Goal: Task Accomplishment & Management: Manage account settings

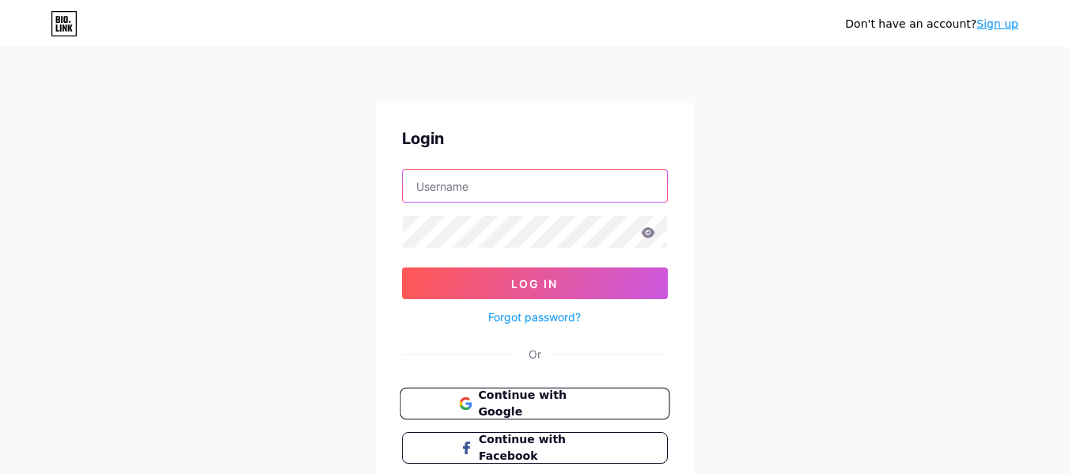
type input "[EMAIL_ADDRESS][DOMAIN_NAME]"
click at [624, 406] on button "Continue with Google" at bounding box center [535, 404] width 270 height 32
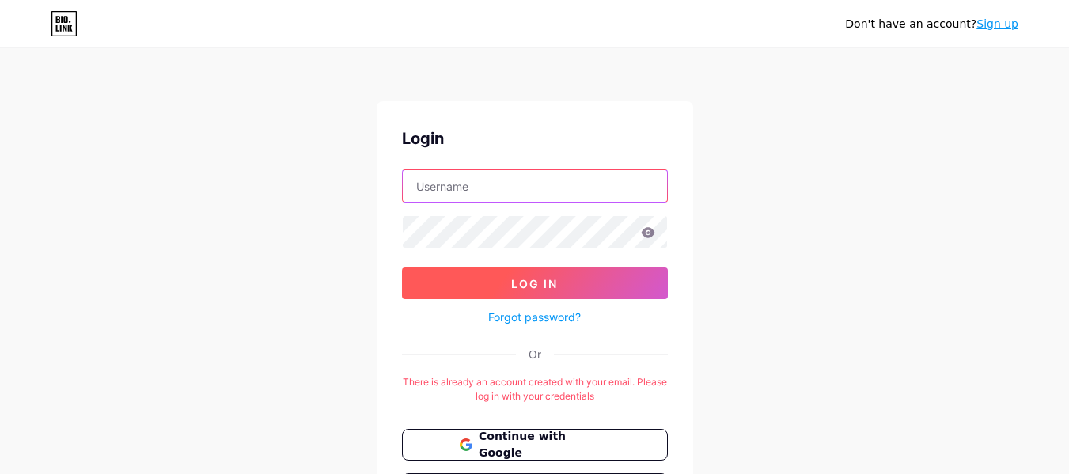
type input "[EMAIL_ADDRESS][DOMAIN_NAME]"
click at [604, 280] on button "Log In" at bounding box center [535, 283] width 266 height 32
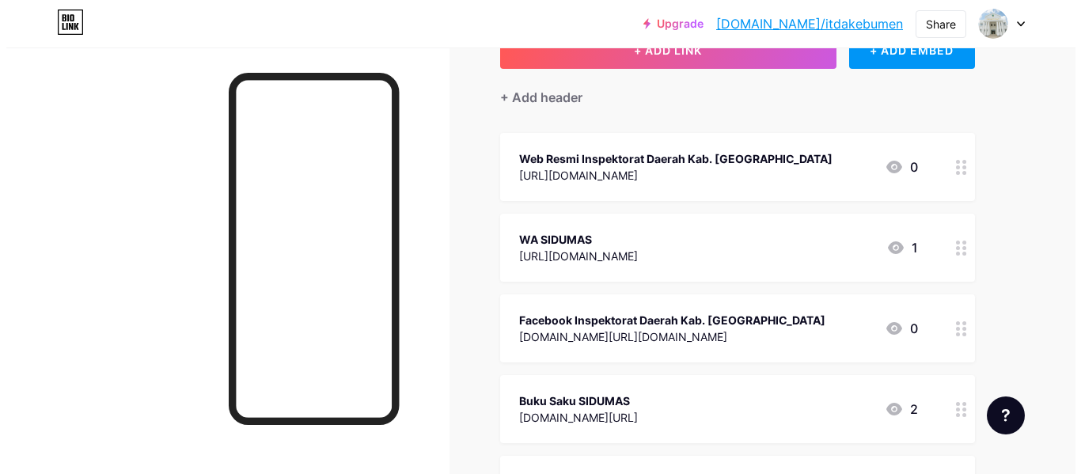
scroll to position [123, 0]
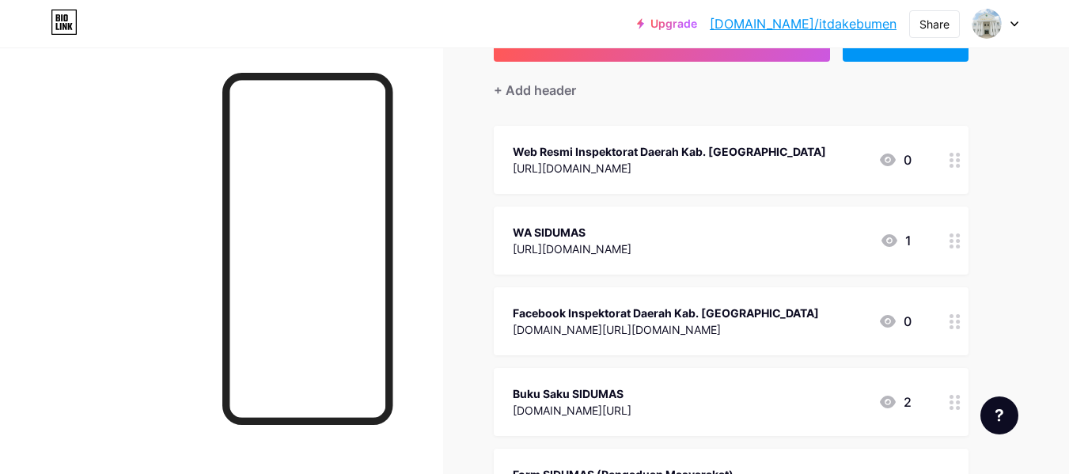
drag, startPoint x: 513, startPoint y: 248, endPoint x: 665, endPoint y: 252, distance: 152.0
click at [665, 252] on div "WA SIDUMAS https://bit.ly/LaporSIDUMAS 1" at bounding box center [712, 240] width 399 height 36
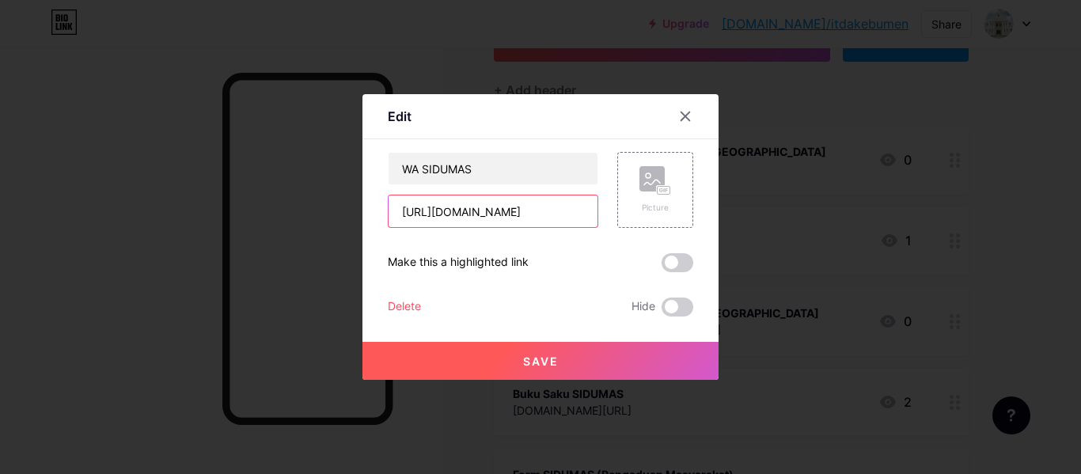
click at [579, 214] on input "https://bit.ly/LaporSIDUMAS" at bounding box center [493, 211] width 209 height 32
